Goal: Obtain resource: Download file/media

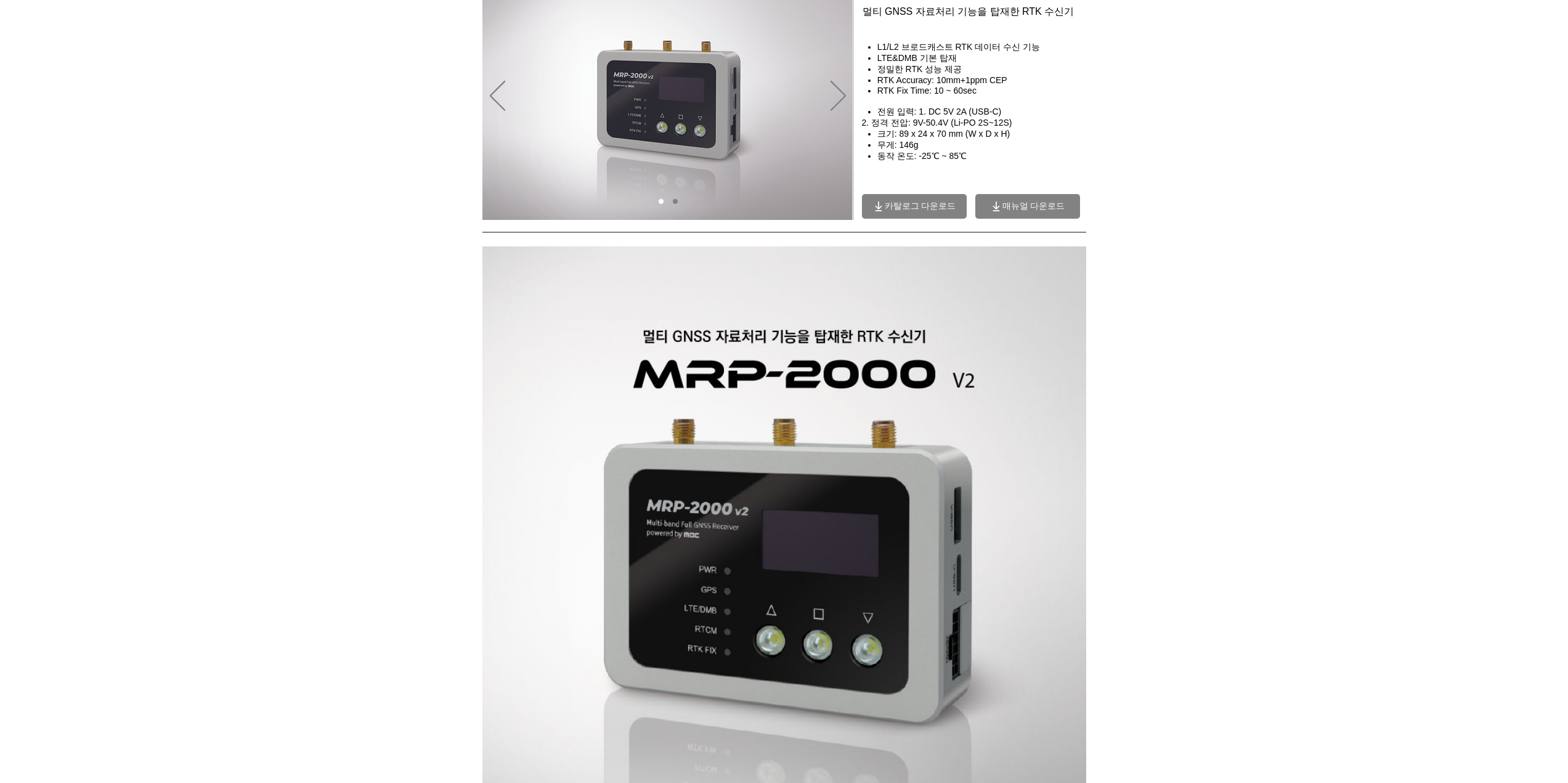
click at [933, 206] on span "카탈로그 다운로드" at bounding box center [920, 207] width 71 height 11
click at [1040, 214] on span "매뉴얼 다운로드" at bounding box center [1027, 206] width 104 height 24
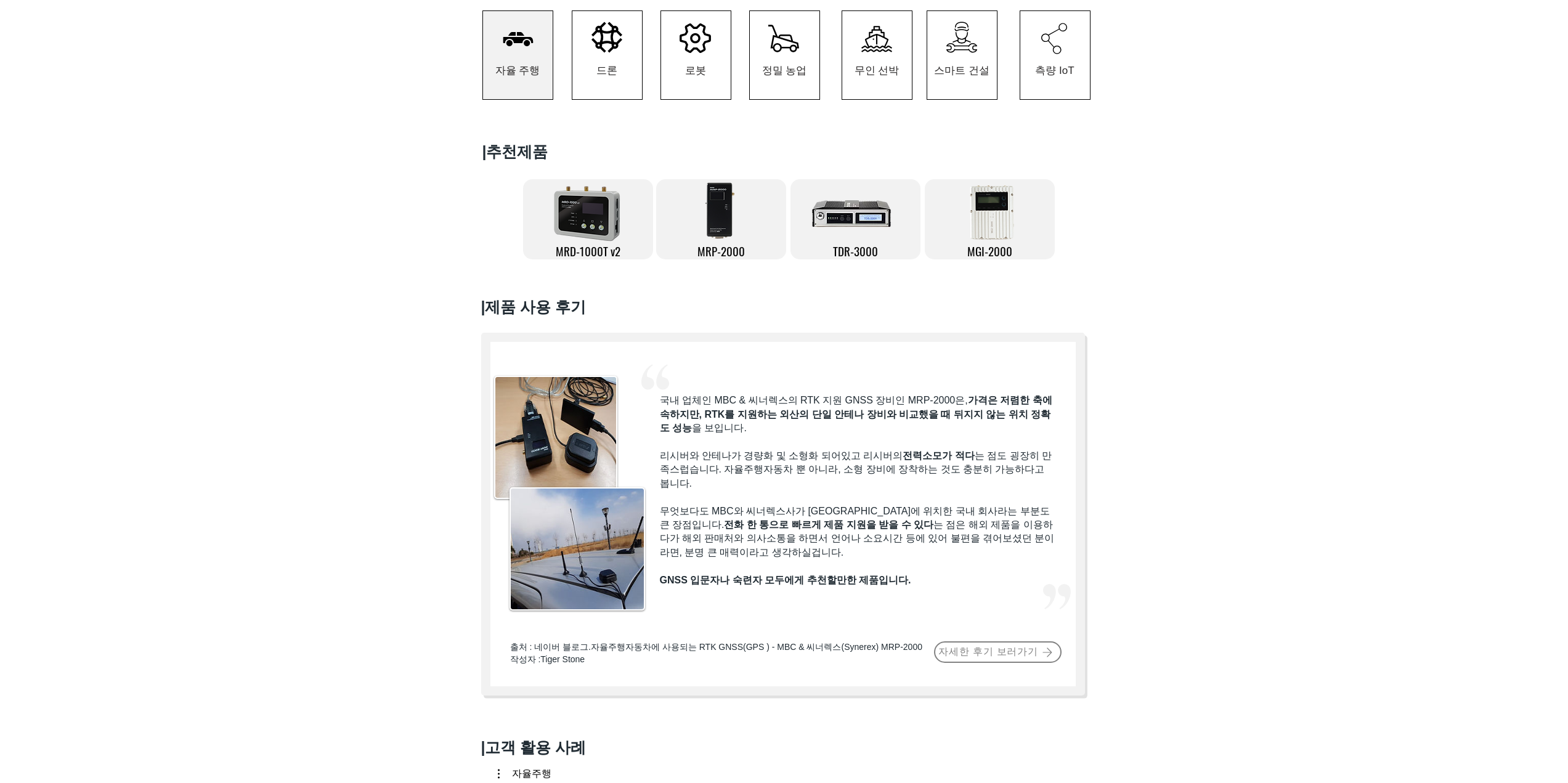
scroll to position [308, 0]
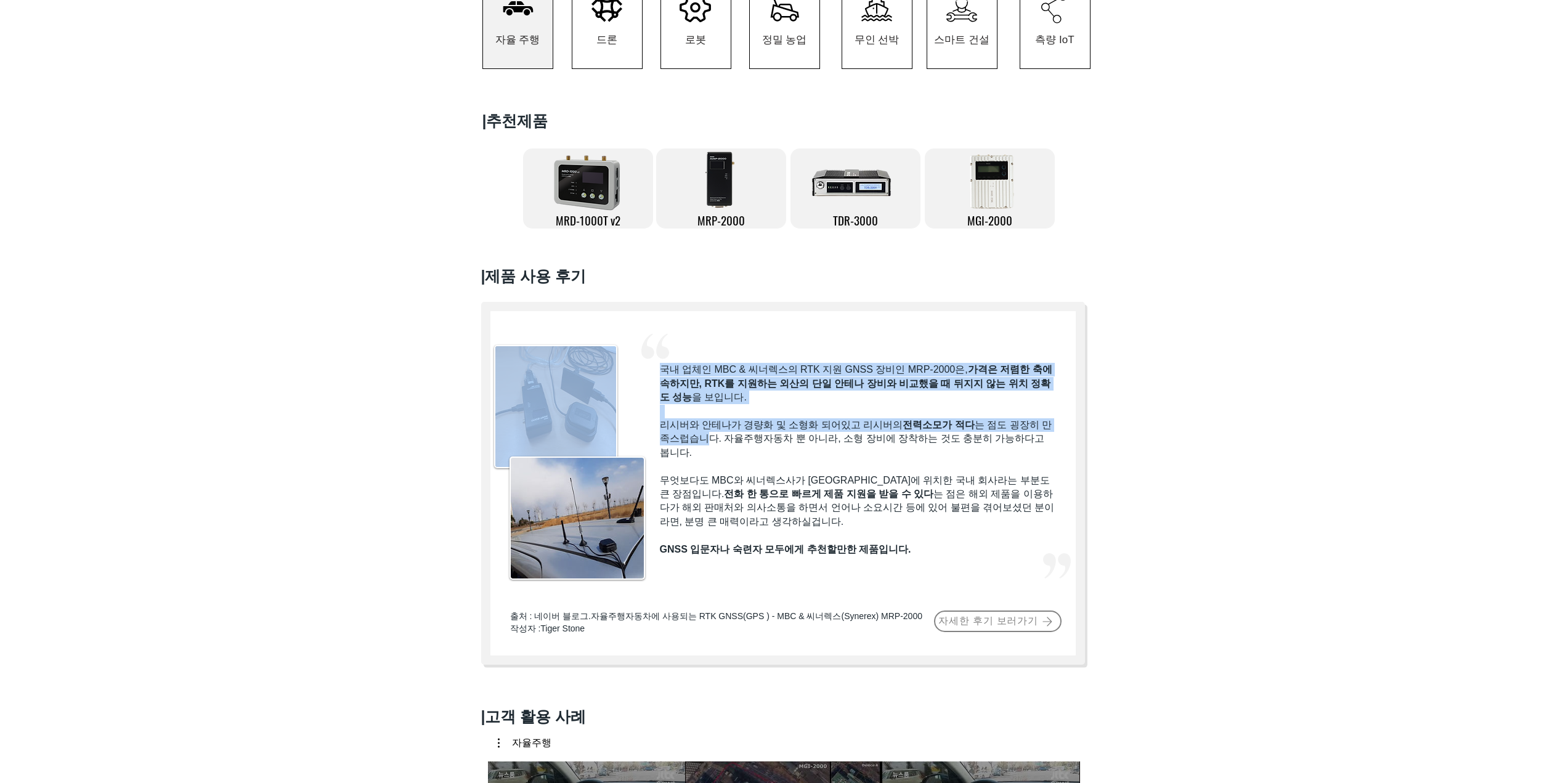
drag, startPoint x: 658, startPoint y: 429, endPoint x: 771, endPoint y: 459, distance: 116.9
click at [722, 441] on div "#comp-kzg9ho6b svg [data-color="1"] {fill: #F2F2F2;} 국내 업체인 MBC & 씨너렉스의 RTK 지원 …" at bounding box center [783, 484] width 604 height 363
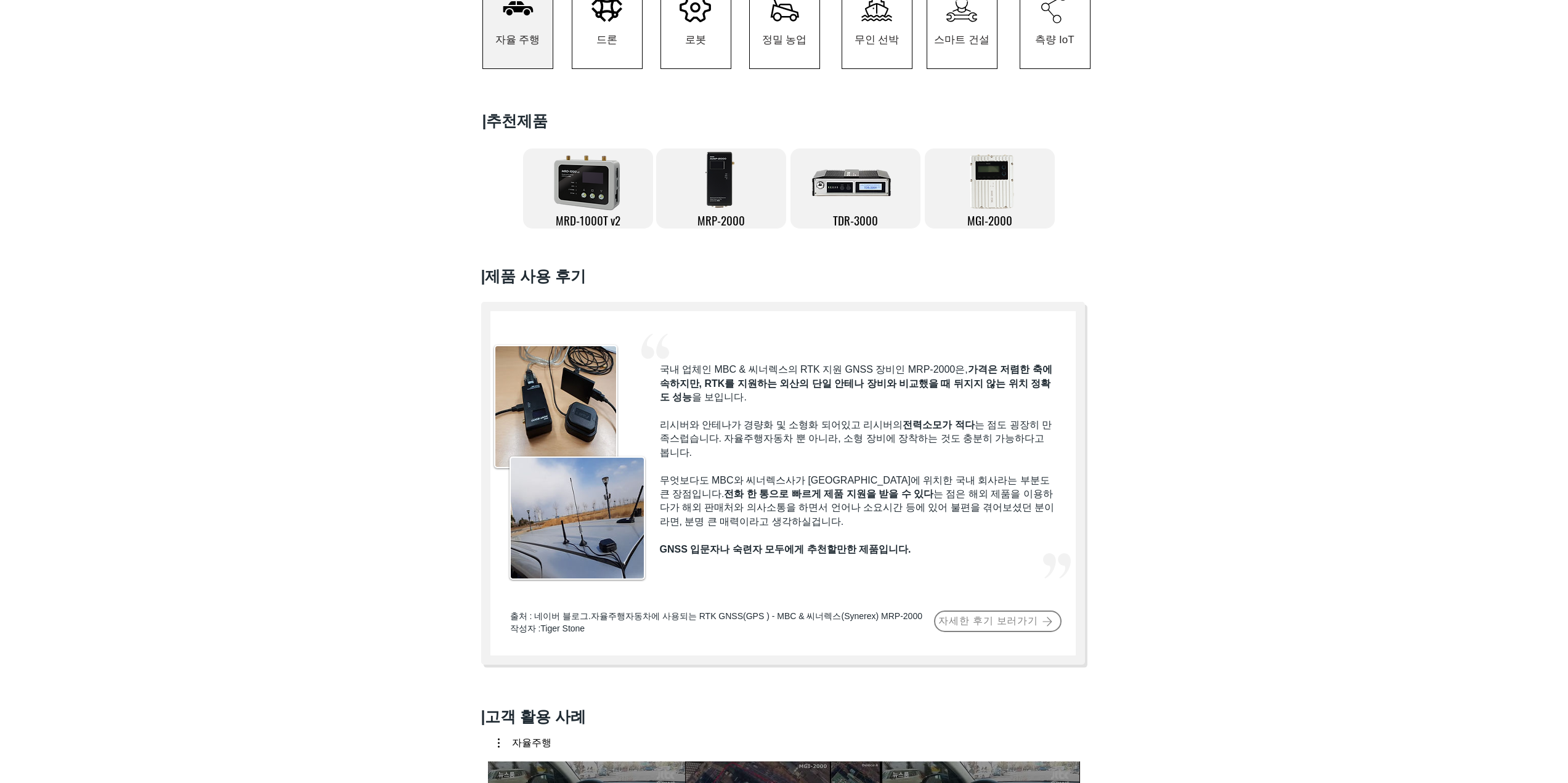
click at [780, 459] on p "리시버와 안테나가 경량화 및 소형화 되어있고 리시버의 전력소모가 적다 는 점도 굉장히 만족스럽습니다. 자율주행자동차 뿐 아니라, 소형 장비에 …" at bounding box center [857, 439] width 396 height 42
drag, startPoint x: 733, startPoint y: 447, endPoint x: 766, endPoint y: 448, distance: 33.0
click at [766, 448] on span "리시버와 안테나가 경량화 및 소형화 되어있고 리시버의 전력소모가 적다 는 점도 굉장히 만족스럽습니다. 자율주행자동차 뿐 아니라, 소형 장비에 …" at bounding box center [855, 438] width 392 height 38
click at [775, 459] on p "리시버와 안테나가 경량화 및 소형화 되어있고 리시버의 전력소모가 적다 는 점도 굉장히 만족스럽습니다. 자율주행자동차 뿐 아니라, 소형 장비에 …" at bounding box center [857, 439] width 396 height 42
drag, startPoint x: 663, startPoint y: 488, endPoint x: 901, endPoint y: 491, distance: 238.0
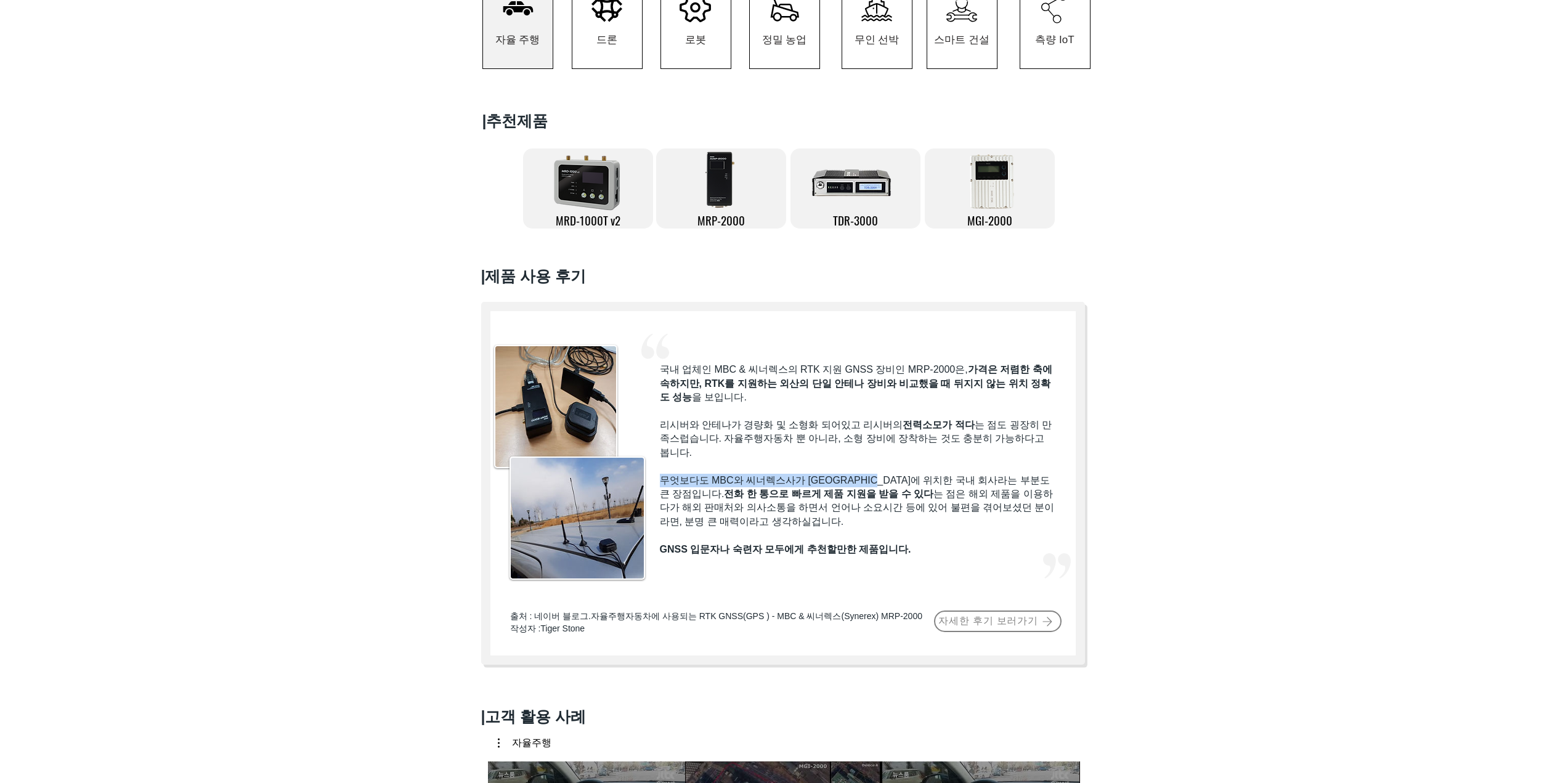
click at [901, 491] on span "무엇보다도 MBC와 씨너렉스사가 서울에 위치한 국내 회사라는 부분도 큰 장점입니다. 전화 한 통으로 빠르게 제품 지원을 받을 수 있다 는 점은…" at bounding box center [857, 501] width 395 height 52
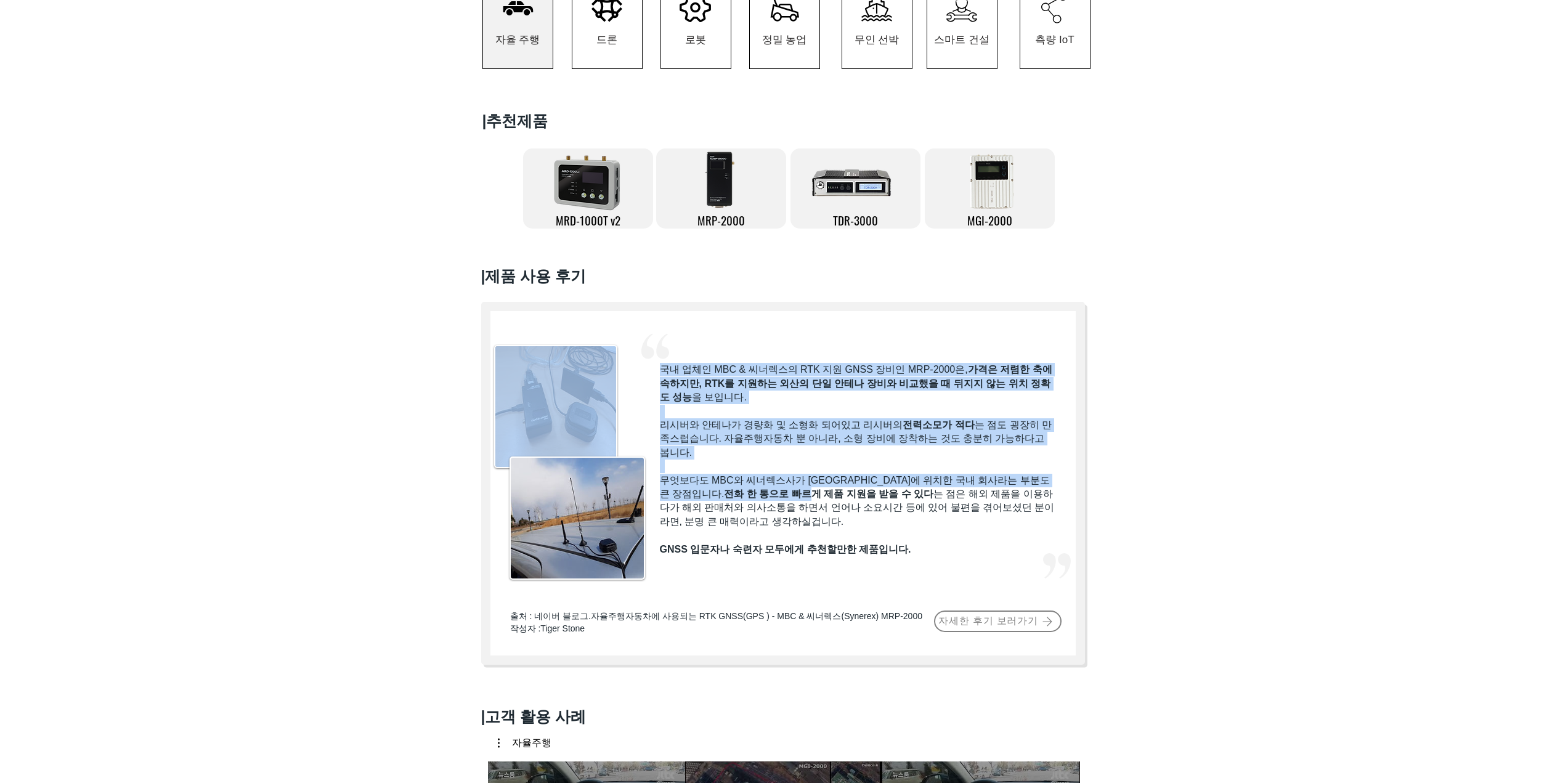
drag, startPoint x: 656, startPoint y: 501, endPoint x: 761, endPoint y: 508, distance: 105.2
click at [745, 507] on div "#comp-kzg9ho6b svg [data-color="1"] {fill: #F2F2F2;} 국내 업체인 MBC & 씨너렉스의 RTK 지원 …" at bounding box center [783, 484] width 604 height 363
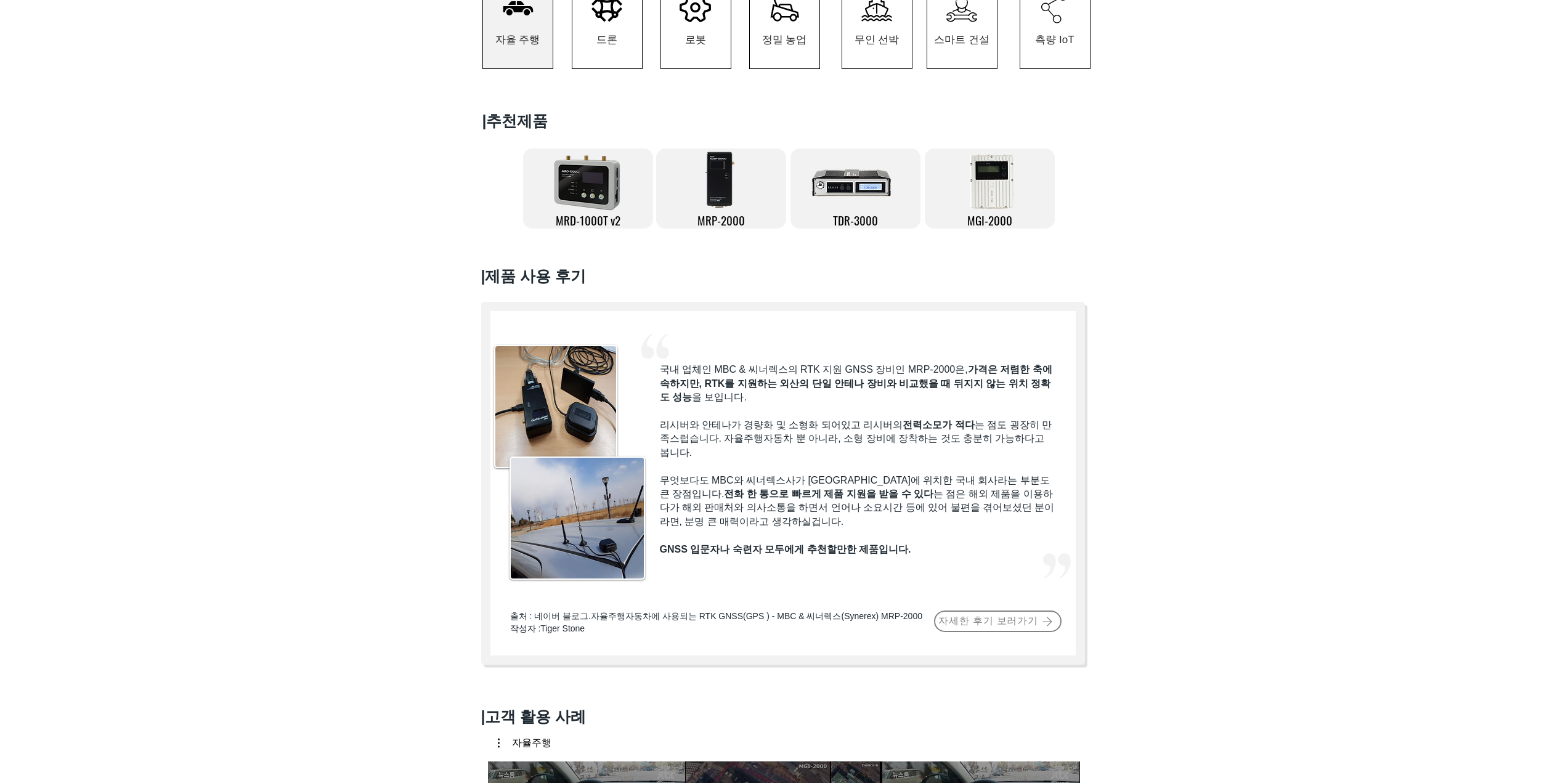
click at [772, 508] on span "무엇보다도 MBC와 씨너렉스사가 서울에 위치한 국내 회사라는 부분도 큰 장점입니다. 전화 한 통으로 빠르게 제품 지원을 받을 수 있다 는 점은…" at bounding box center [857, 501] width 395 height 52
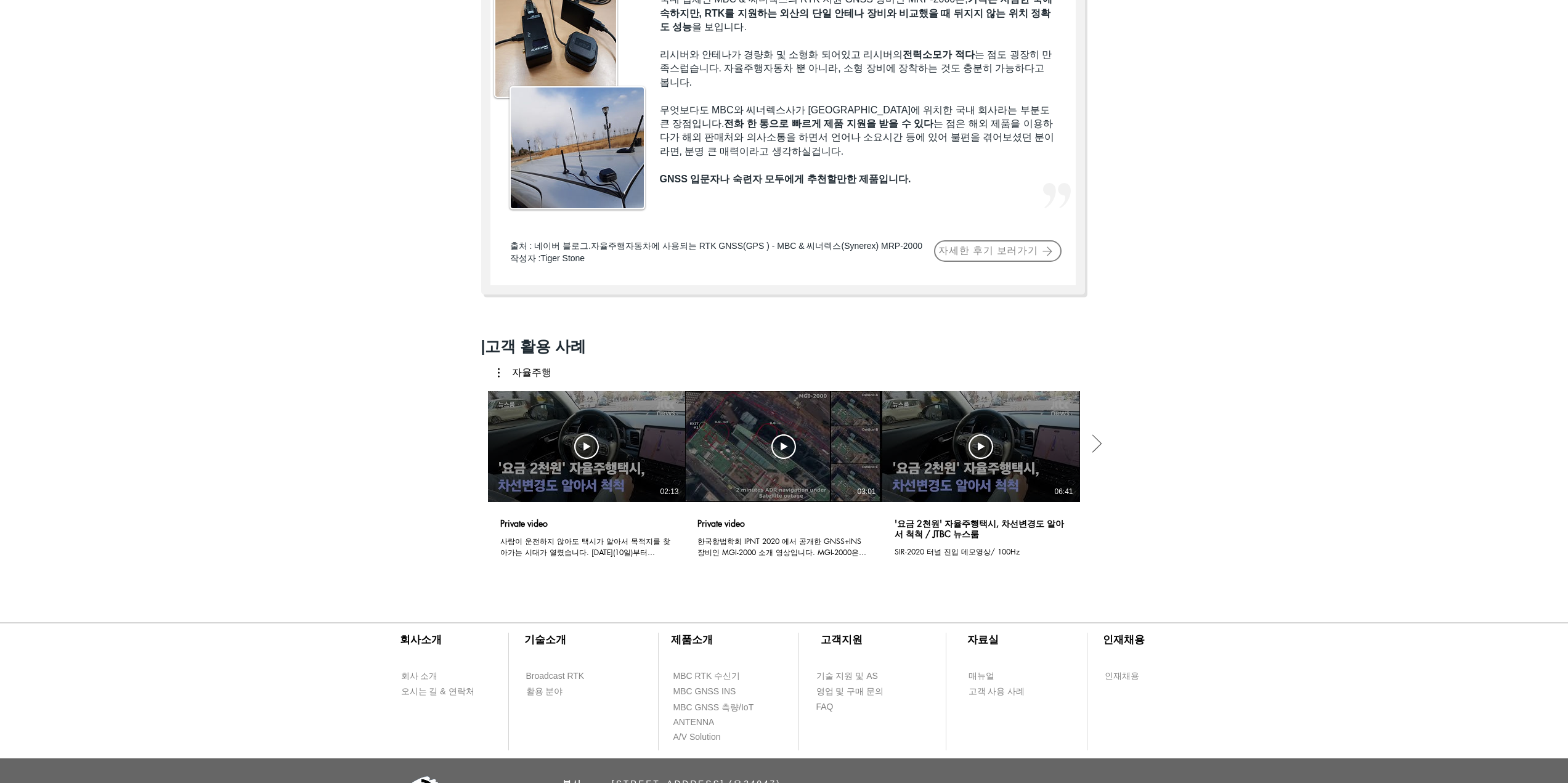
scroll to position [678, 0]
click at [967, 258] on span "자세한 후기 보러가기" at bounding box center [989, 251] width 100 height 13
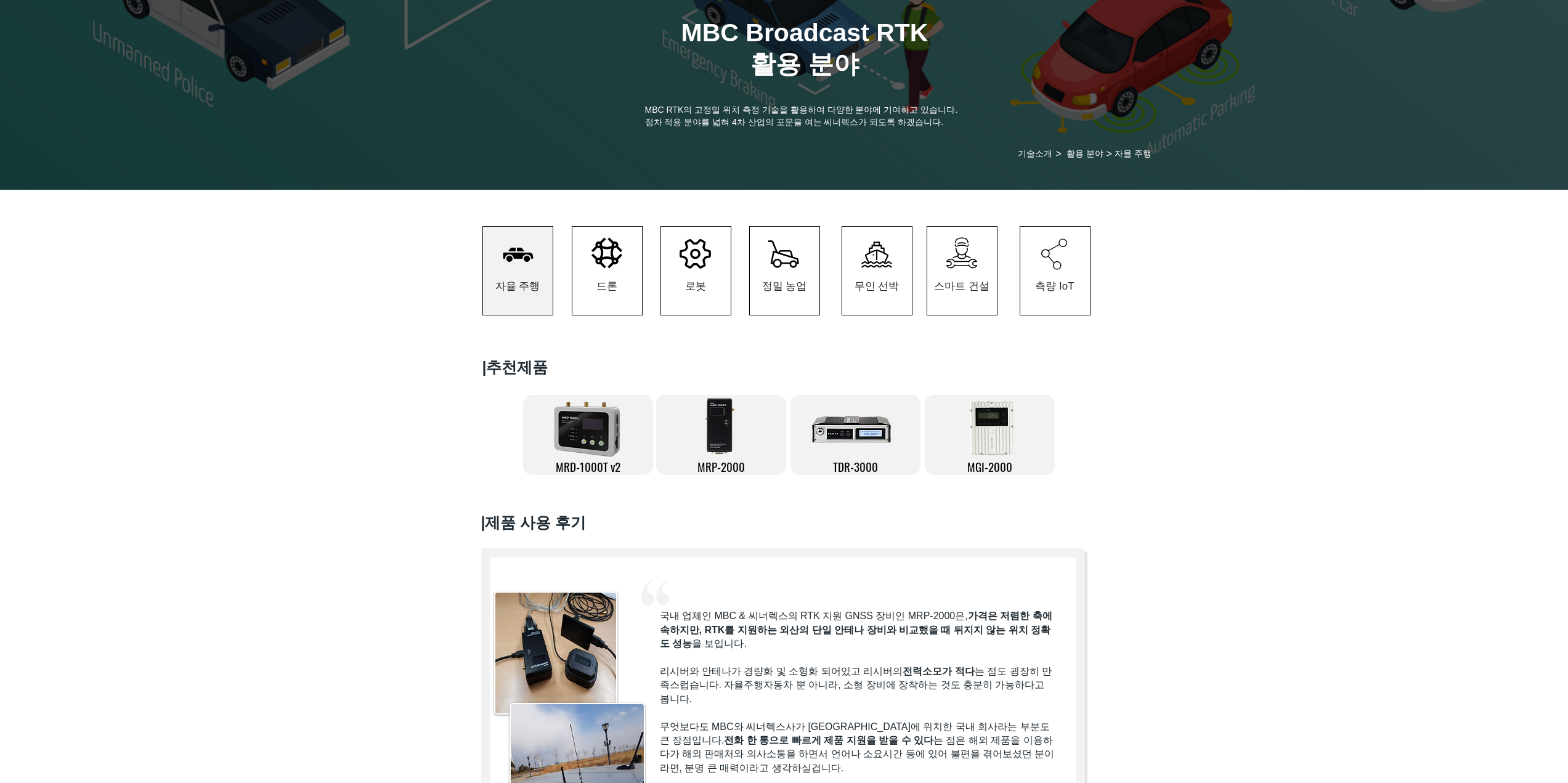
scroll to position [0, 0]
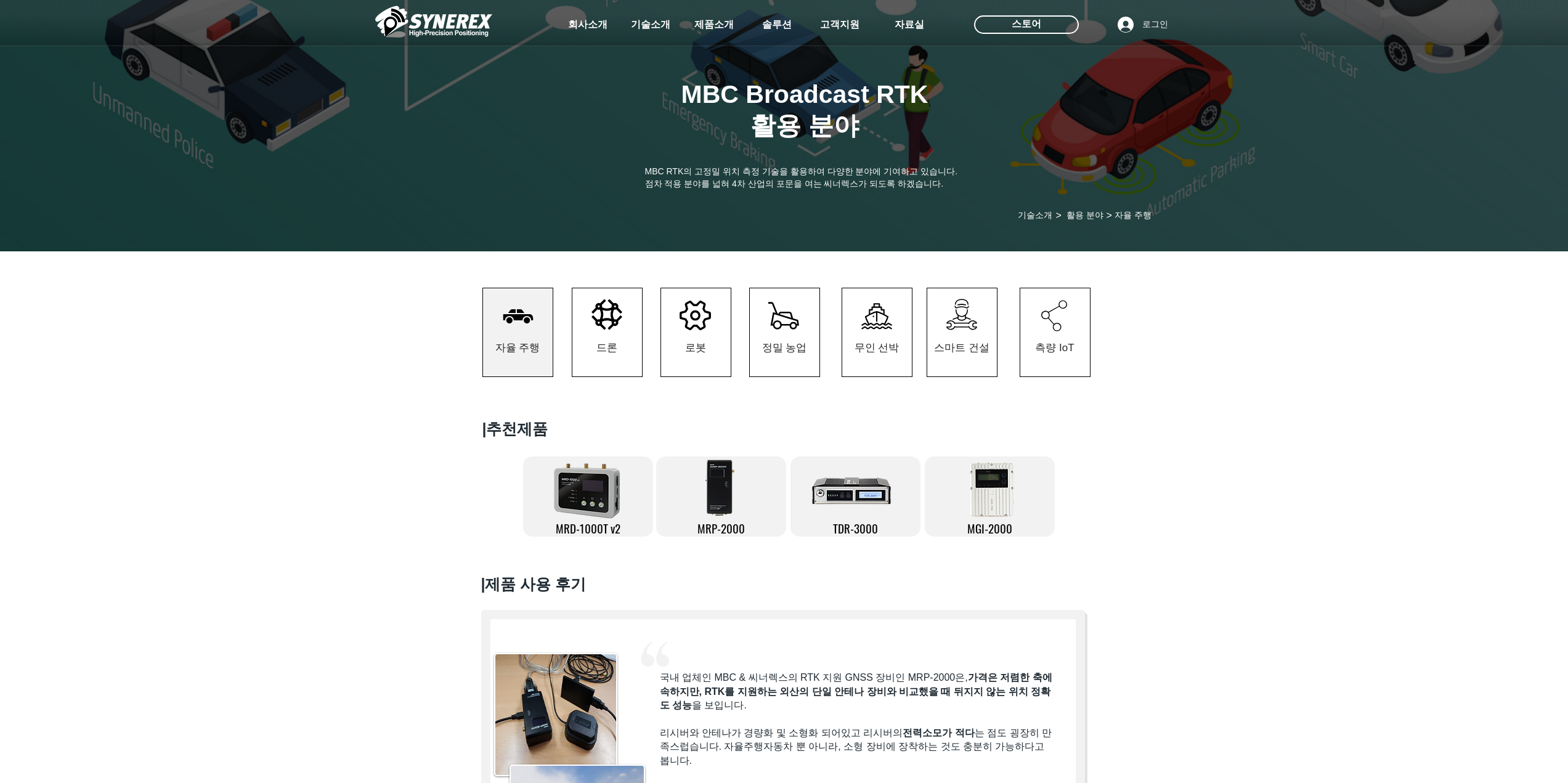
click at [614, 319] on icon at bounding box center [606, 315] width 31 height 31
click at [620, 329] on icon at bounding box center [606, 315] width 31 height 31
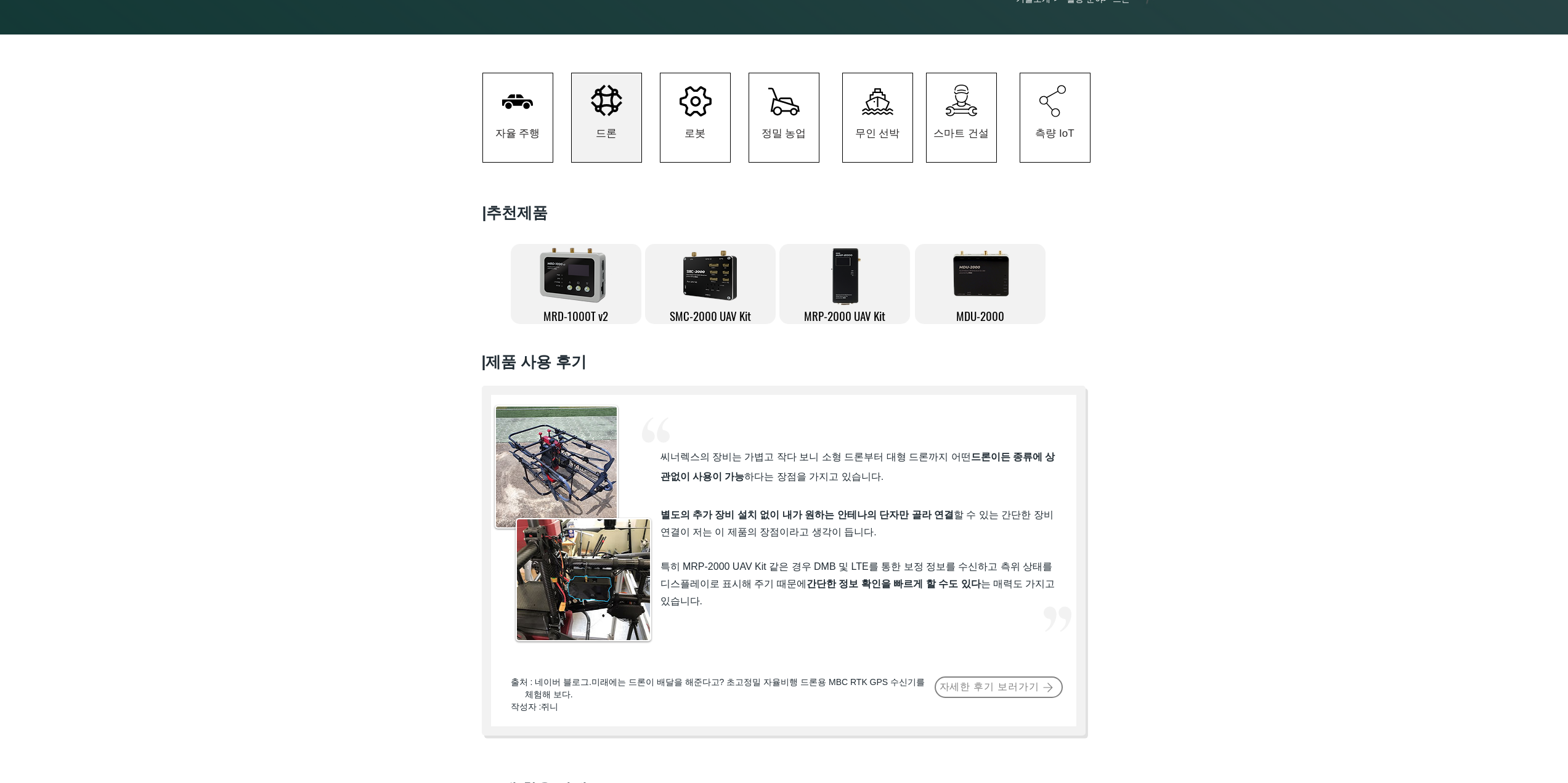
scroll to position [247, 0]
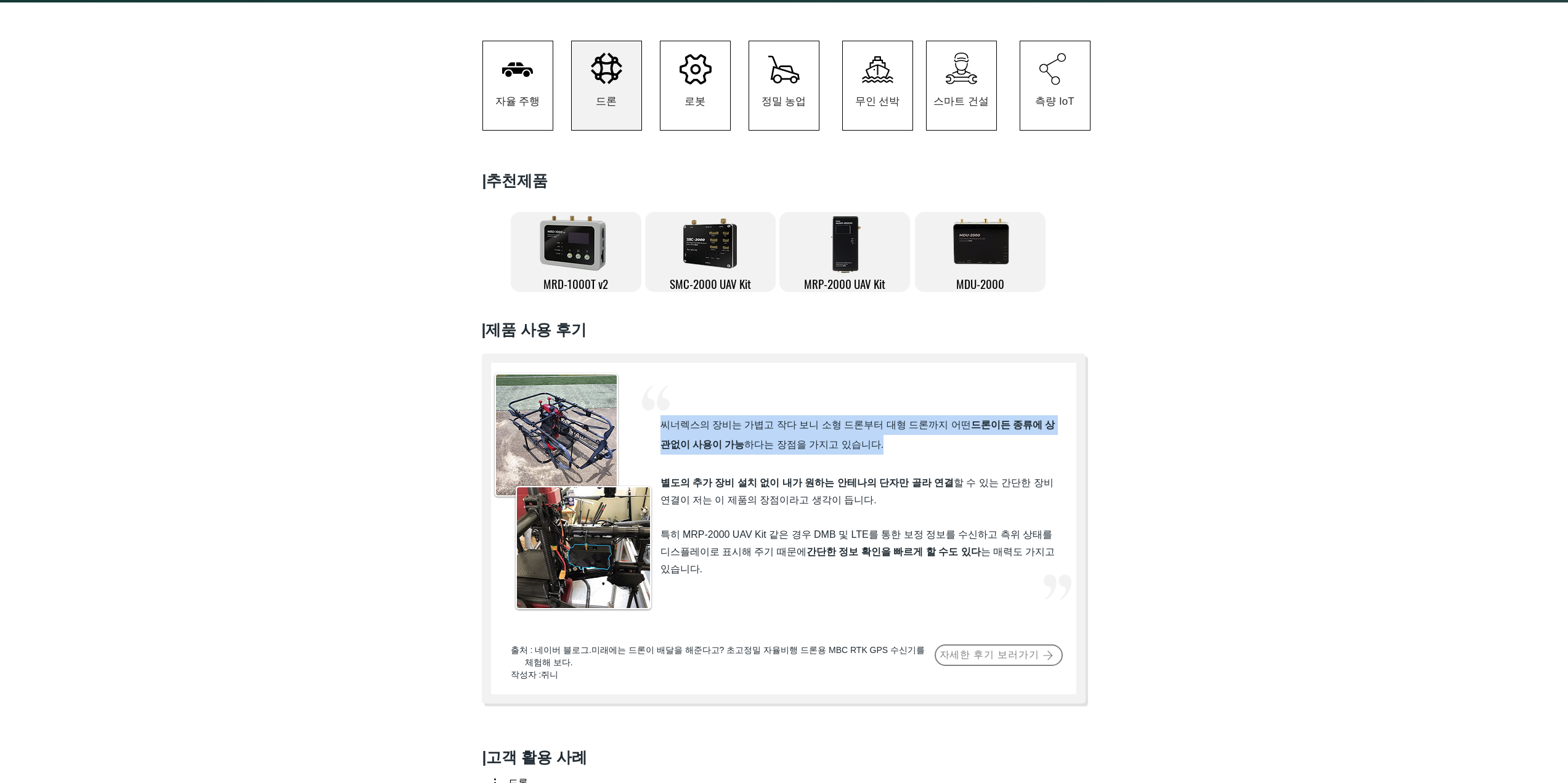
drag, startPoint x: 662, startPoint y: 433, endPoint x: 929, endPoint y: 453, distance: 267.7
click at [929, 453] on p "씨너렉스의 장비는 가볍고 작다 보니 소형 드론부터 대형 드론까지 어떤 드론이든 종류에 상관없이 사용이 가능 하다는 장점을 가지고 있습니다." at bounding box center [858, 435] width 397 height 39
click at [912, 452] on p "씨너렉스의 장비는 가볍고 작다 보니 소형 드론부터 대형 드론까지 어떤 드론이든 종류에 상관없이 사용이 가능 하다는 장점을 가지고 있습니다." at bounding box center [858, 435] width 397 height 39
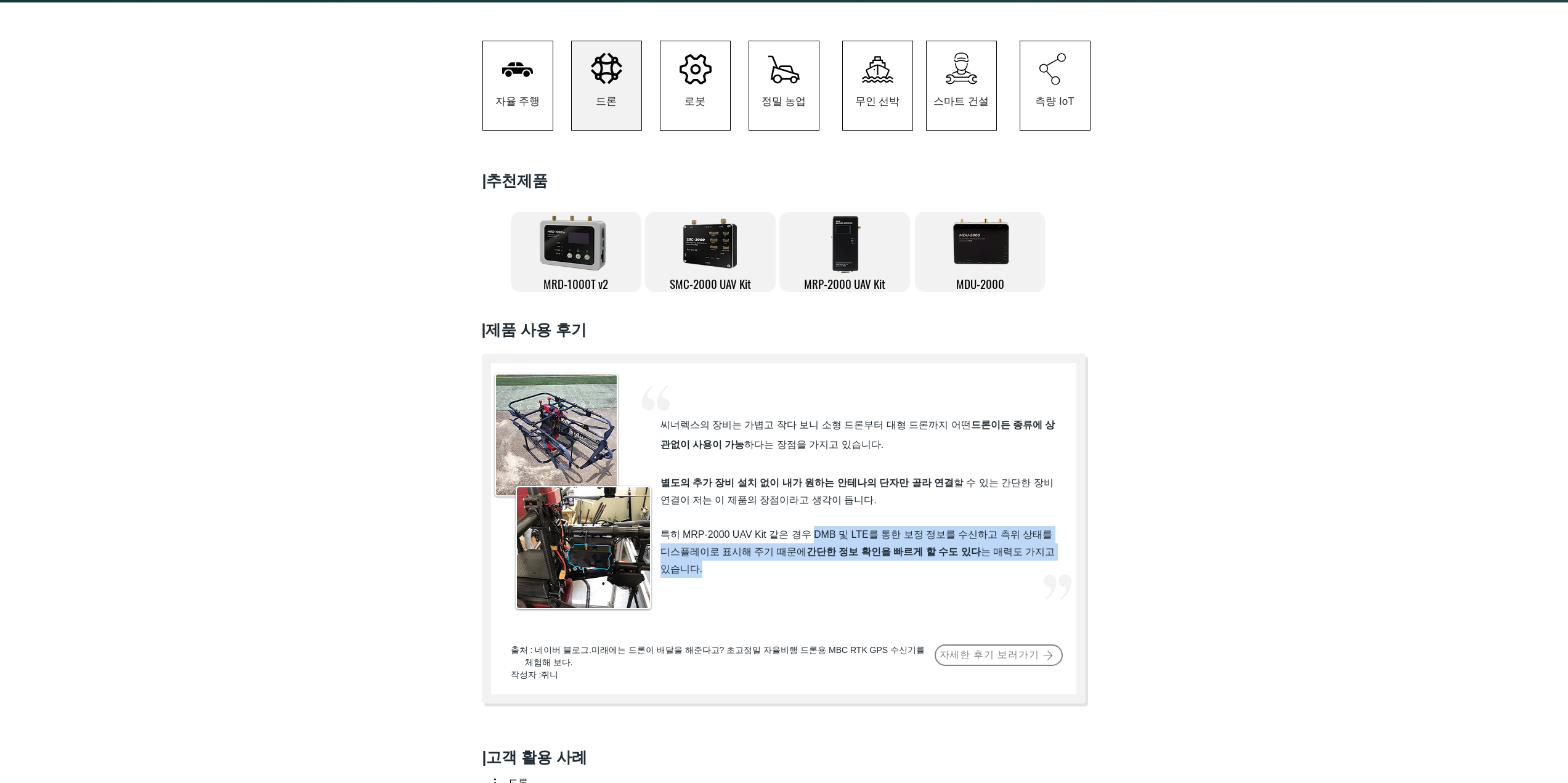
drag, startPoint x: 817, startPoint y: 543, endPoint x: 823, endPoint y: 571, distance: 28.6
click at [823, 571] on p "특히 MRP-2000 UAV Kit 같은 경우 DMB 및 LTE를 통한 보정 정보를 수신하고 측위 상태를 디스플레이로 표시해 주기 때문에 간단…" at bounding box center [858, 552] width 397 height 52
click at [780, 571] on p "특히 MRP-2000 UAV Kit 같은 경우 DMB 및 LTE를 통한 보정 정보를 수신하고 측위 상태를 디스플레이로 표시해 주기 때문에 간단…" at bounding box center [858, 552] width 397 height 52
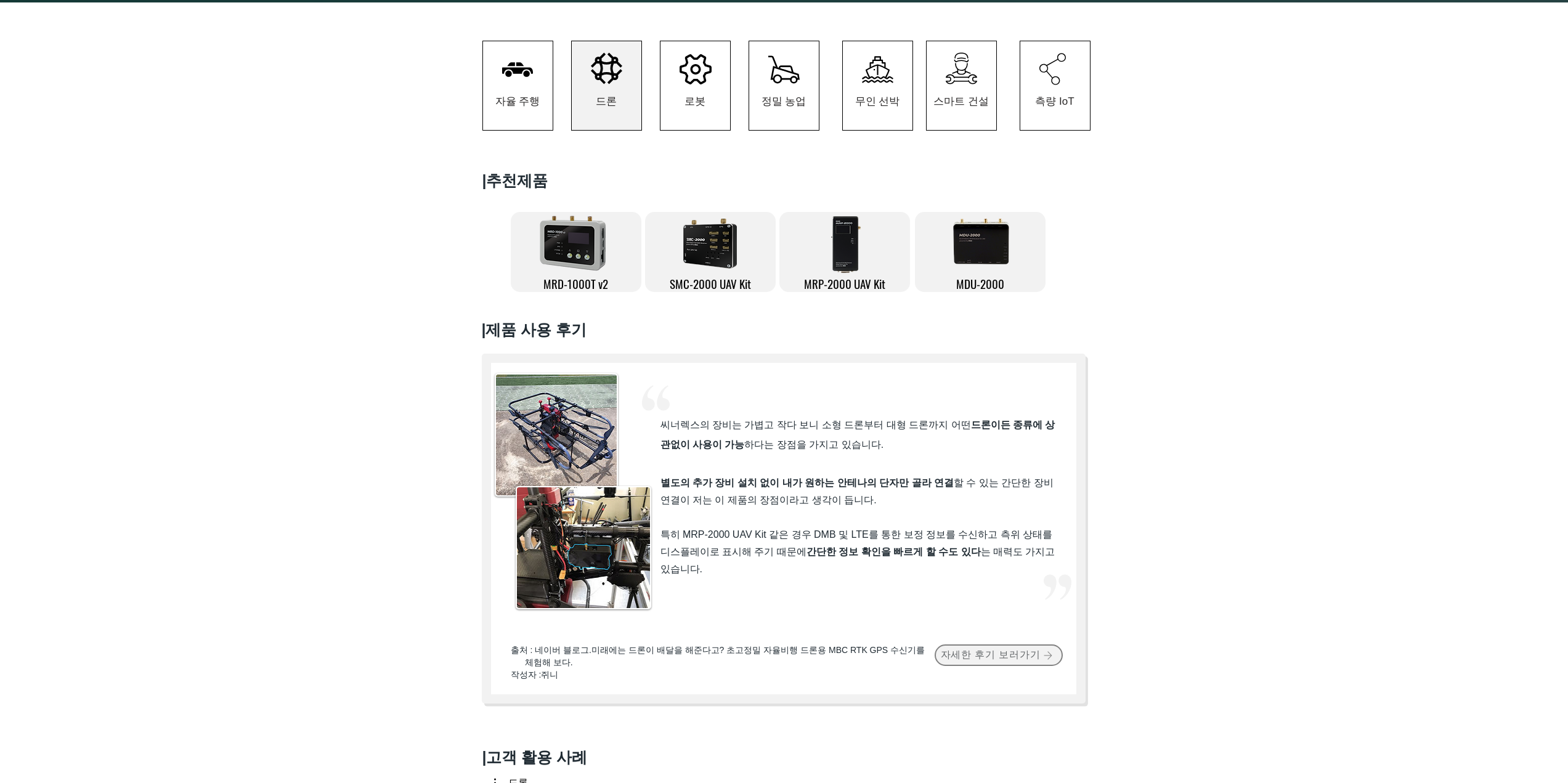
click at [977, 662] on span "자세한 후기 보러가기" at bounding box center [990, 655] width 100 height 13
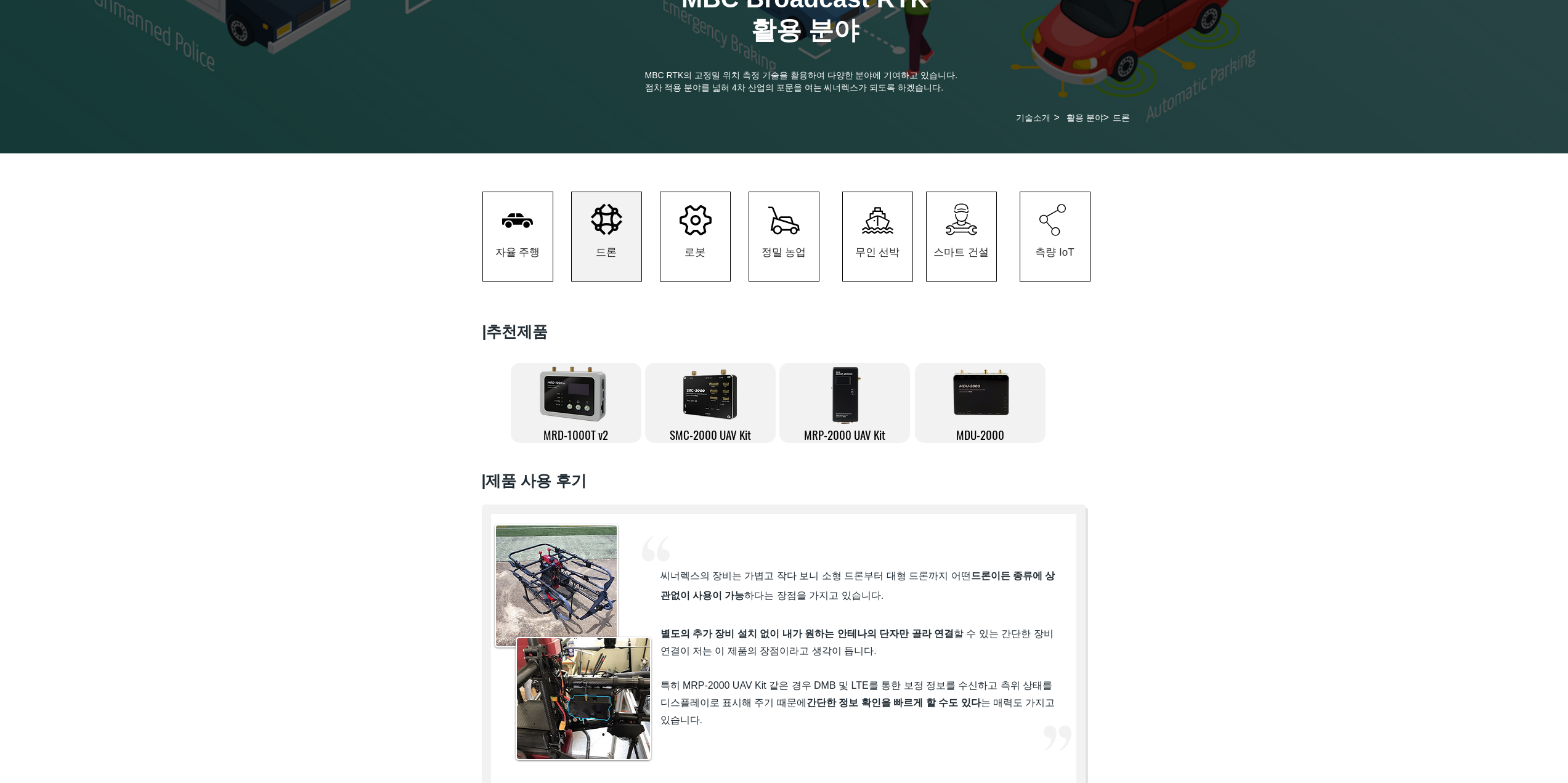
scroll to position [61, 0]
